Goal: Check status: Check status

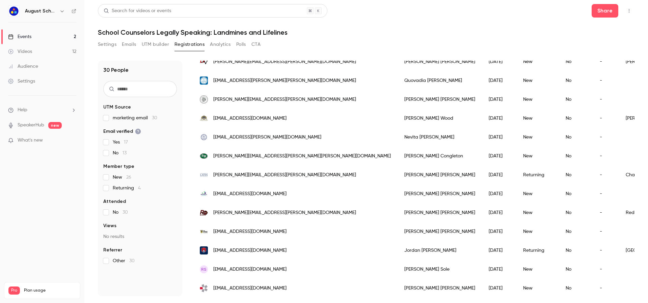
scroll to position [400, 0]
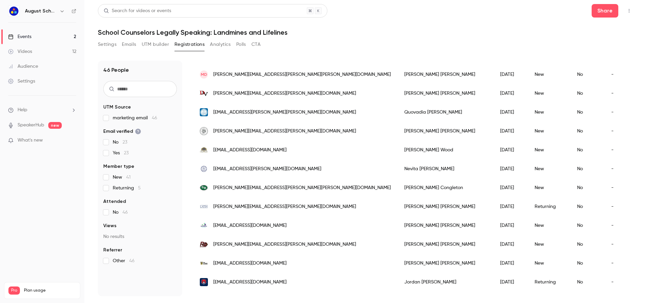
scroll to position [703, 0]
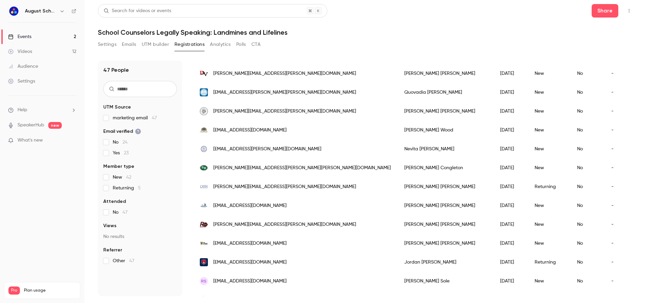
scroll to position [721, 0]
